Goal: Task Accomplishment & Management: Manage account settings

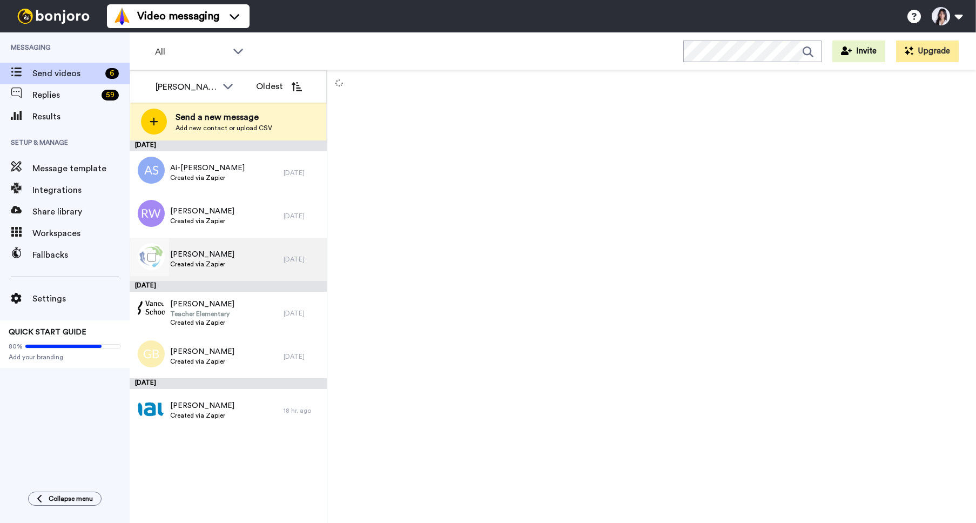
click at [250, 262] on div "[PERSON_NAME] Created via Zapier" at bounding box center [207, 259] width 154 height 43
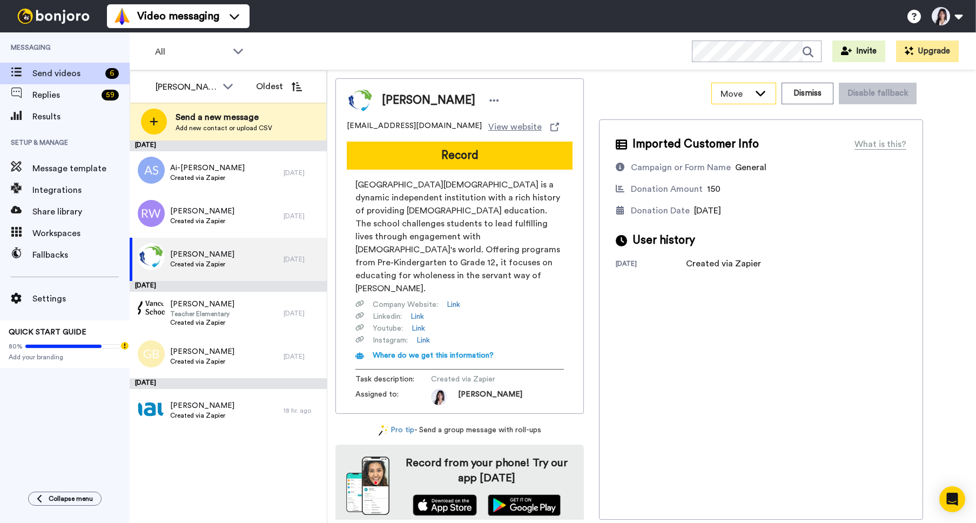
click at [758, 96] on icon at bounding box center [760, 92] width 13 height 11
drag, startPoint x: 682, startPoint y: 99, endPoint x: 642, endPoint y: 103, distance: 40.1
click at [682, 99] on div "Move WORKSPACES View all Default Uncategorized Thanking $2000+ | Donors Thankin…" at bounding box center [761, 93] width 324 height 30
click at [489, 98] on icon at bounding box center [494, 100] width 10 height 11
click at [511, 132] on li "Assign" at bounding box center [500, 133] width 78 height 15
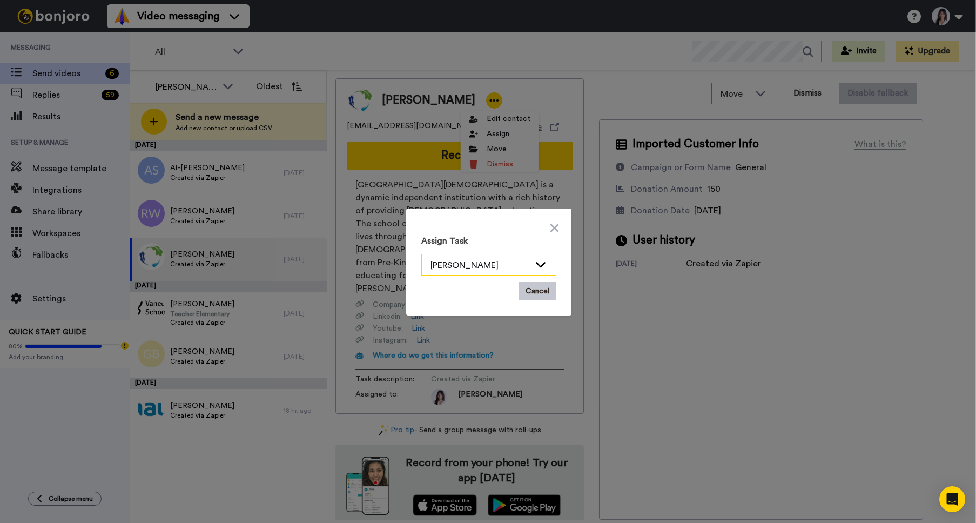
click at [506, 265] on div "[PERSON_NAME]" at bounding box center [479, 265] width 99 height 13
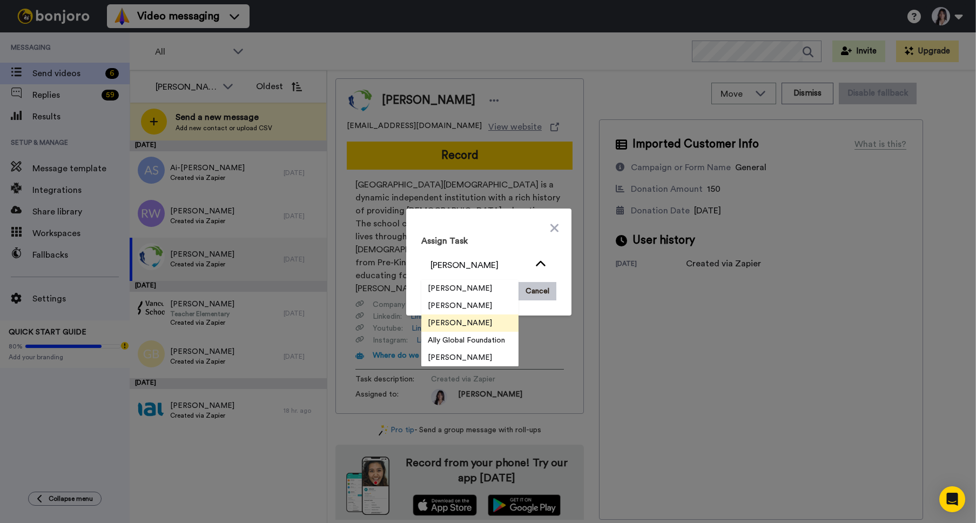
click at [490, 309] on li "[PERSON_NAME]" at bounding box center [469, 305] width 97 height 17
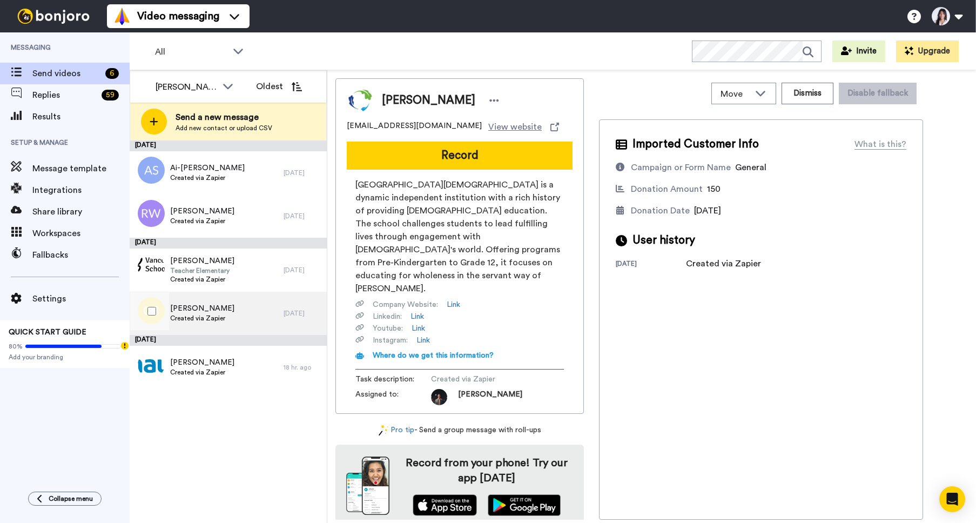
click at [241, 310] on div "[PERSON_NAME] Created via Zapier" at bounding box center [207, 313] width 154 height 43
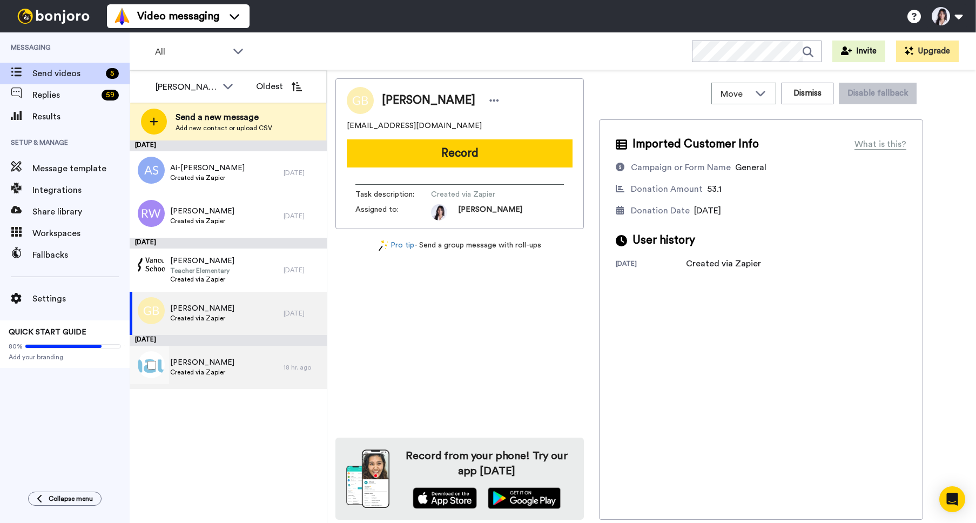
click at [234, 371] on div "[PERSON_NAME] Created via Zapier" at bounding box center [207, 367] width 154 height 43
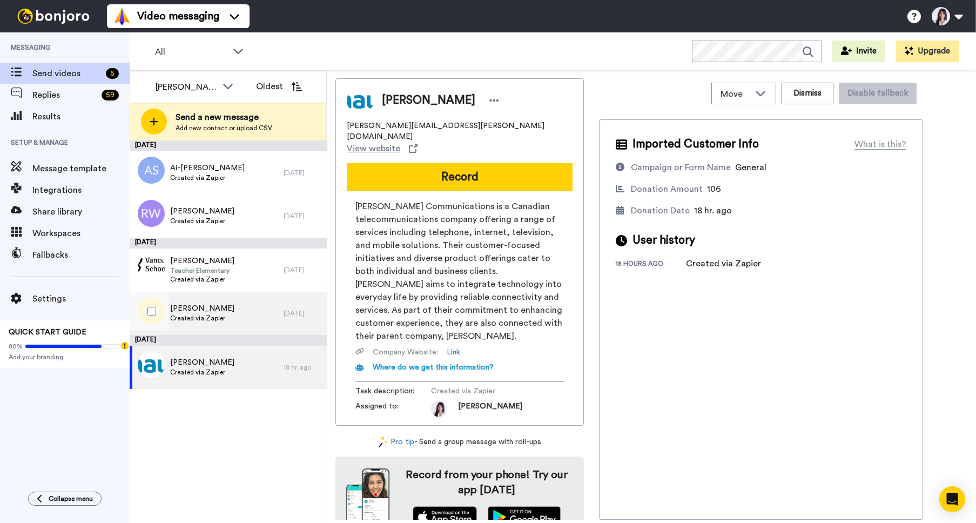
click at [239, 318] on div "[PERSON_NAME] Created via Zapier" at bounding box center [207, 313] width 154 height 43
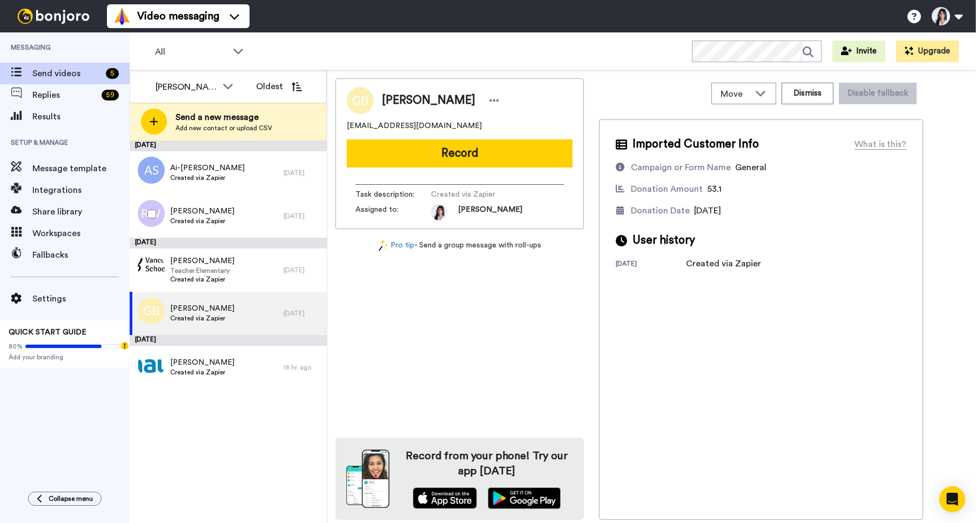
drag, startPoint x: 235, startPoint y: 210, endPoint x: 384, endPoint y: 287, distance: 167.4
click at [235, 210] on div "[PERSON_NAME] Created via Zapier" at bounding box center [207, 215] width 154 height 43
